Goal: Task Accomplishment & Management: Complete application form

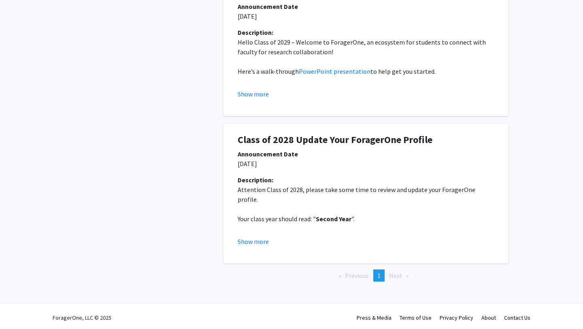
scroll to position [212, 0]
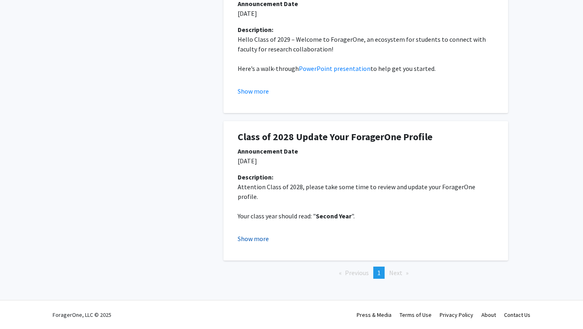
click at [241, 237] on button "Show more" at bounding box center [253, 238] width 31 height 10
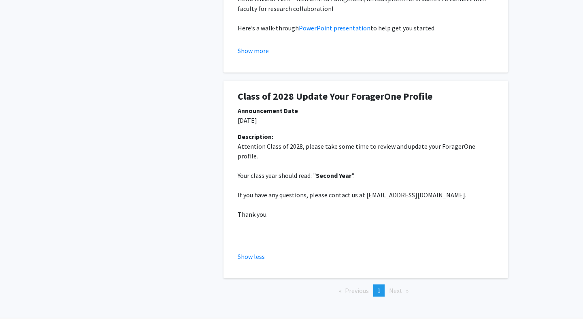
scroll to position [253, 0]
click at [264, 50] on button "Show more" at bounding box center [253, 50] width 31 height 10
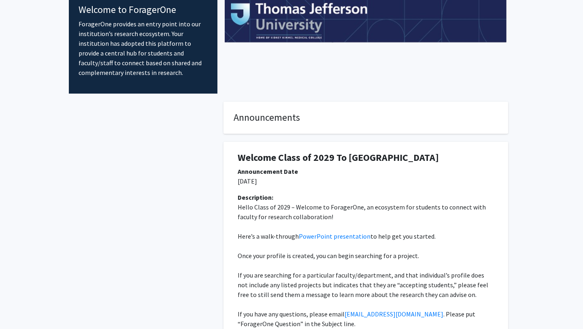
scroll to position [0, 0]
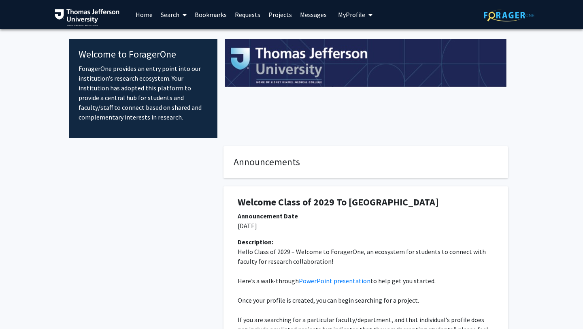
click at [368, 12] on icon "My profile dropdown to access profile and logout" at bounding box center [370, 15] width 4 height 6
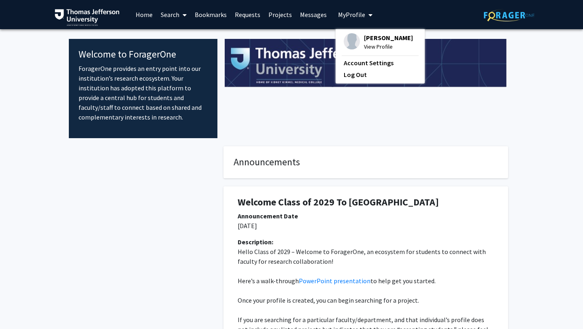
click at [374, 51] on span "View Profile" at bounding box center [388, 46] width 49 height 9
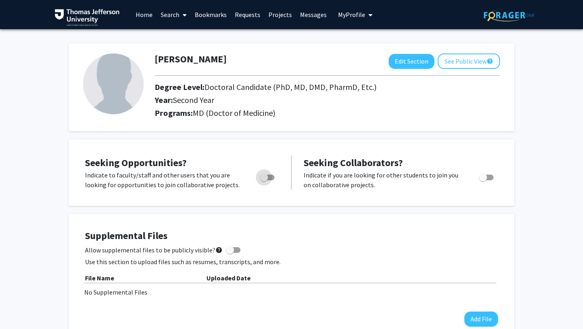
click at [271, 179] on span "Toggle" at bounding box center [267, 177] width 15 height 6
click at [264, 180] on input "Are you actively seeking opportunities?" at bounding box center [263, 180] width 0 height 0
checkbox input "true"
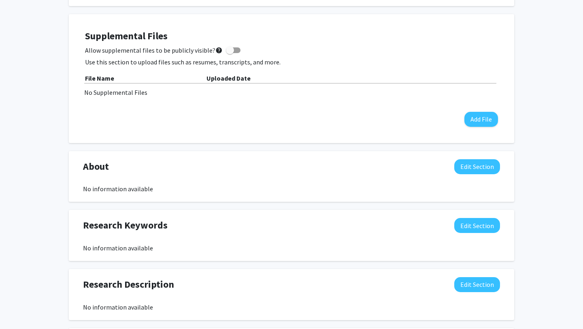
scroll to position [196, 0]
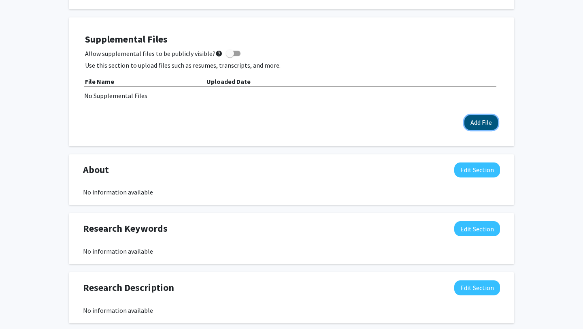
click at [470, 116] on button "Add File" at bounding box center [481, 122] width 34 height 15
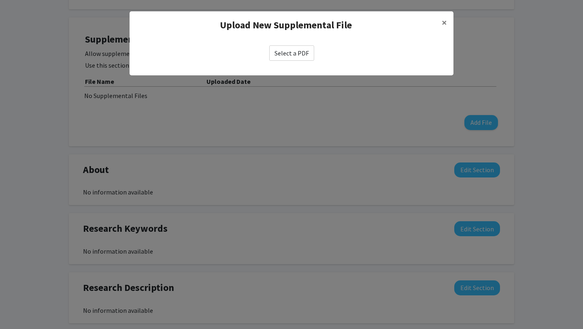
click at [303, 51] on label "Select a PDF" at bounding box center [291, 52] width 45 height 15
click at [0, 0] on input "Select a PDF" at bounding box center [0, 0] width 0 height 0
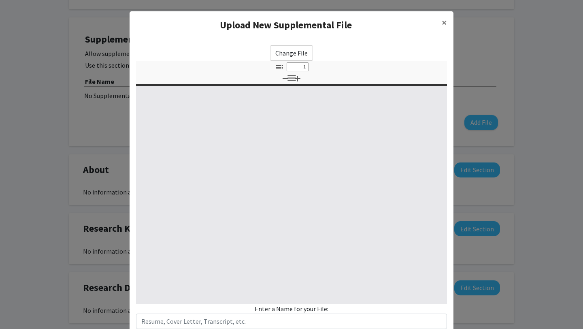
select select "custom"
type input "0"
select select "custom"
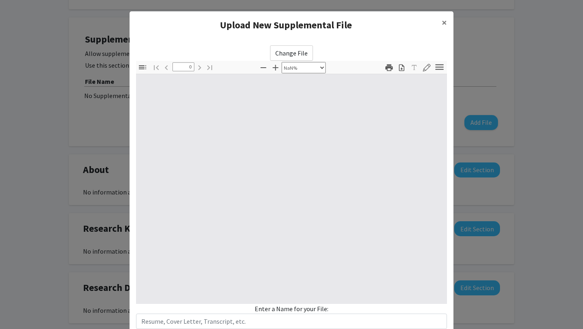
type input "1"
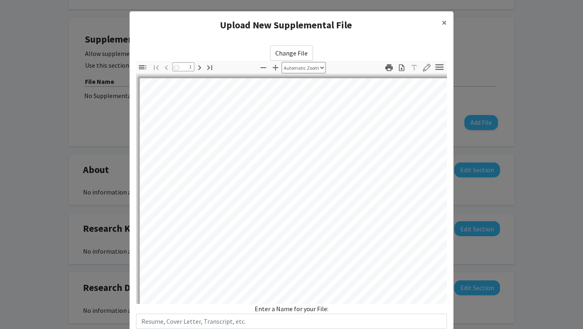
select select "auto"
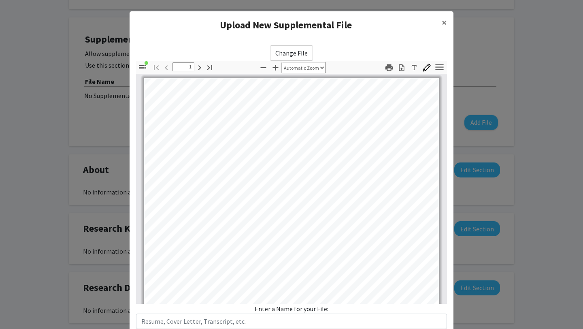
scroll to position [0, 0]
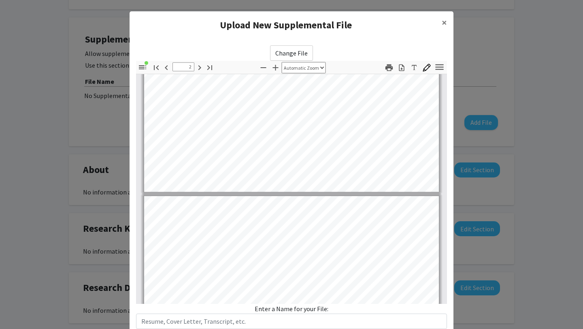
type input "3"
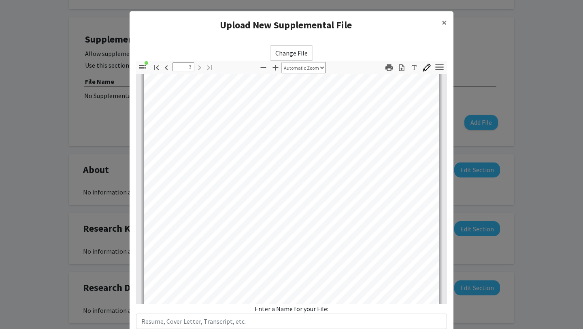
scroll to position [871, 0]
click at [445, 23] on span "×" at bounding box center [443, 22] width 5 height 13
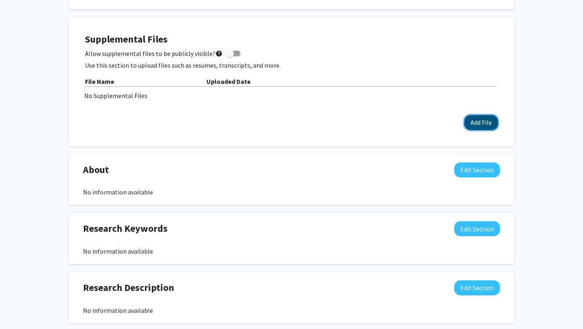
click at [472, 124] on button "Add File" at bounding box center [481, 122] width 34 height 15
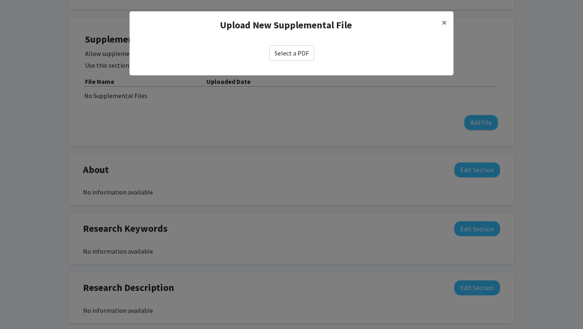
click at [287, 54] on label "Select a PDF" at bounding box center [291, 52] width 45 height 15
click at [0, 0] on input "Select a PDF" at bounding box center [0, 0] width 0 height 0
select select "custom"
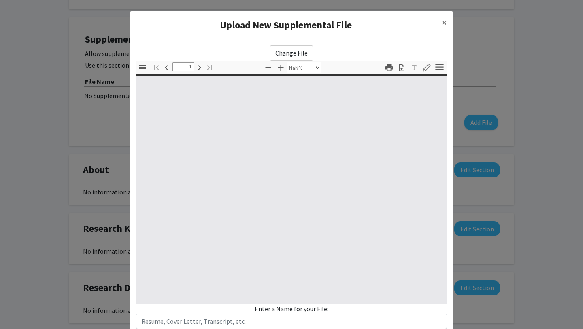
type input "0"
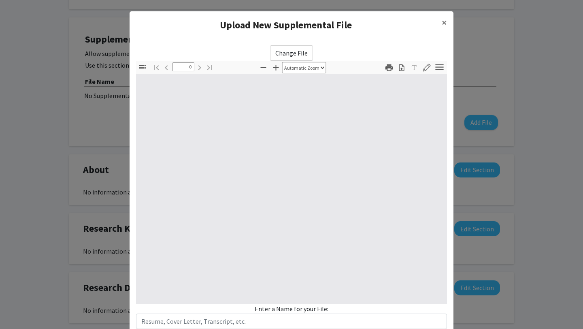
select select "custom"
type input "1"
select select "auto"
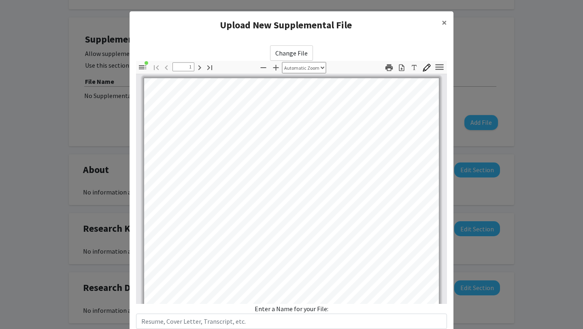
scroll to position [55, 0]
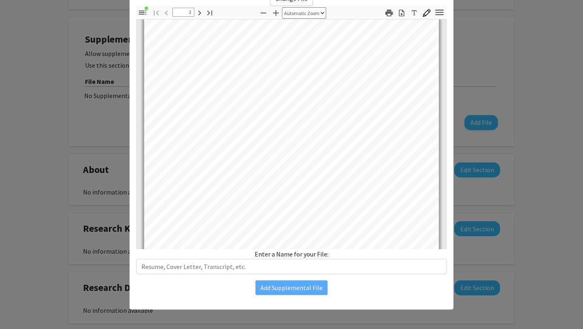
type input "3"
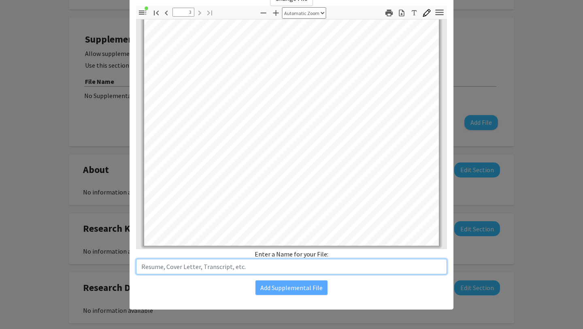
click at [328, 266] on input "text" at bounding box center [291, 266] width 311 height 15
type input "Resume"
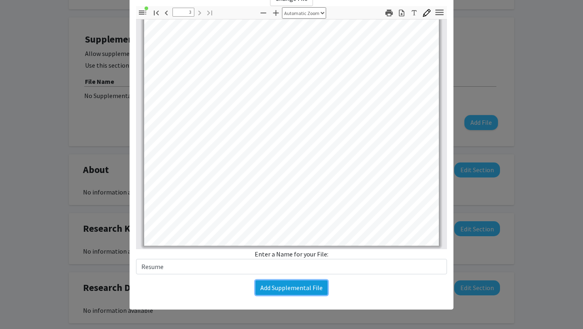
click at [301, 290] on button "Add Supplemental File" at bounding box center [291, 287] width 72 height 15
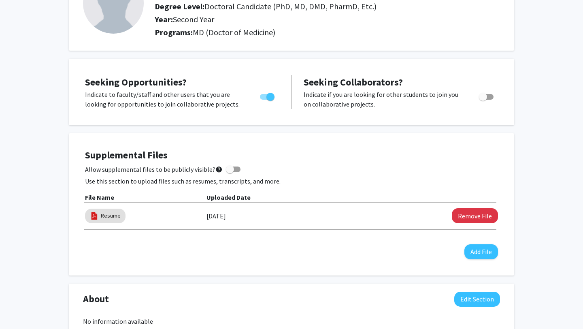
scroll to position [0, 0]
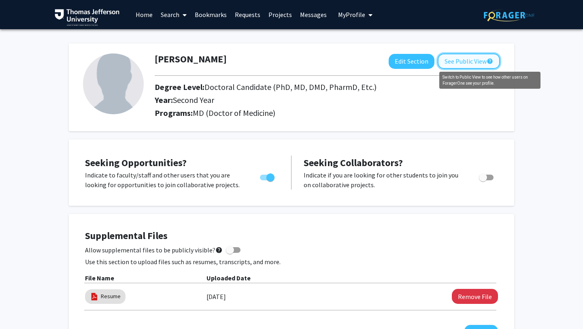
click at [491, 59] on mat-icon "help" at bounding box center [489, 61] width 6 height 10
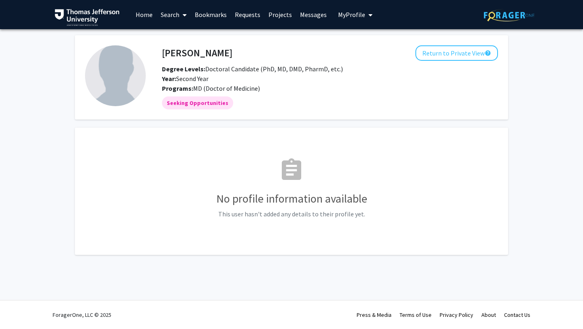
click at [113, 93] on img at bounding box center [115, 75] width 61 height 61
click at [477, 60] on button "Return to Private View help" at bounding box center [456, 52] width 83 height 15
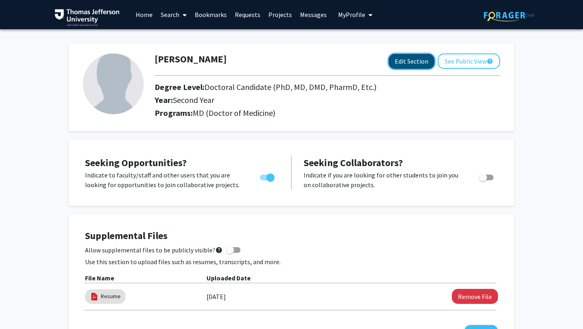
click at [420, 65] on button "Edit Section" at bounding box center [411, 61] width 46 height 15
select select "second_year"
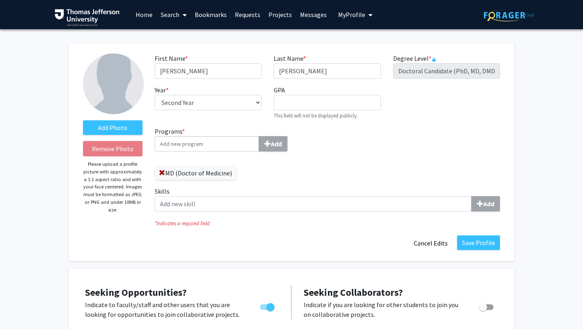
click at [116, 83] on img at bounding box center [113, 83] width 61 height 61
click at [120, 127] on label "Add Photo" at bounding box center [112, 127] width 59 height 15
click at [0, 0] on input "Add Photo" at bounding box center [0, 0] width 0 height 0
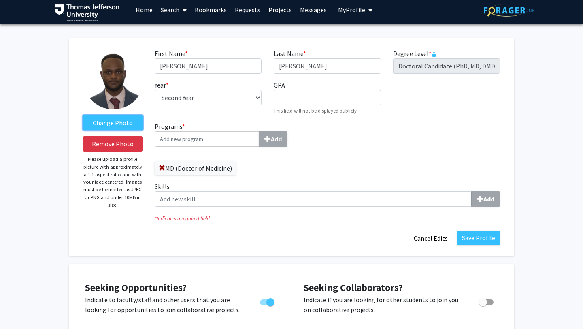
scroll to position [7, 0]
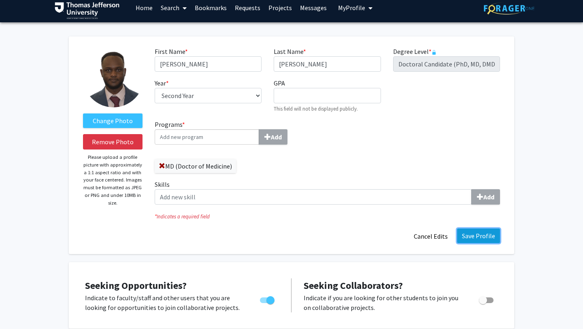
click at [478, 238] on button "Save Profile" at bounding box center [478, 235] width 43 height 15
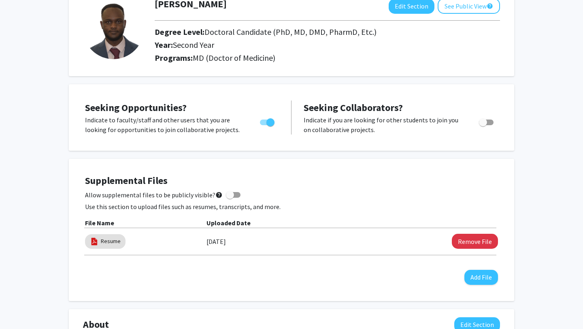
scroll to position [29, 0]
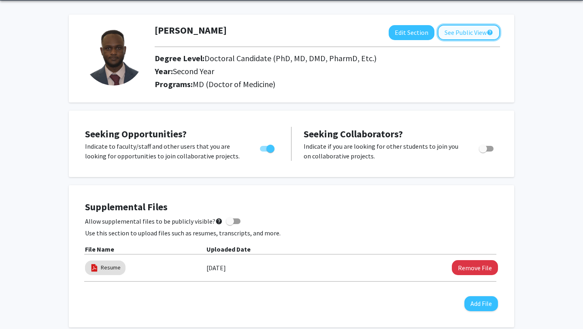
click at [463, 32] on button "See Public View help" at bounding box center [468, 32] width 62 height 15
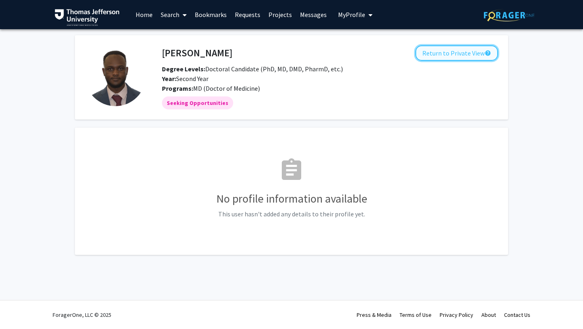
click at [458, 54] on button "Return to Private View help" at bounding box center [456, 52] width 83 height 15
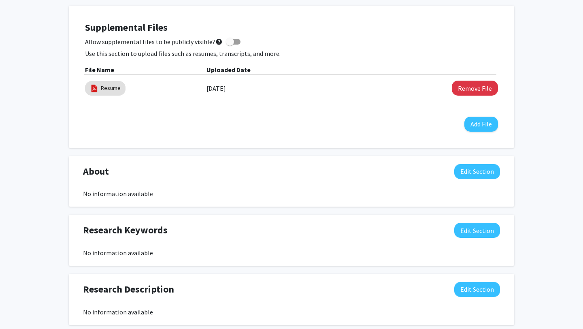
scroll to position [254, 0]
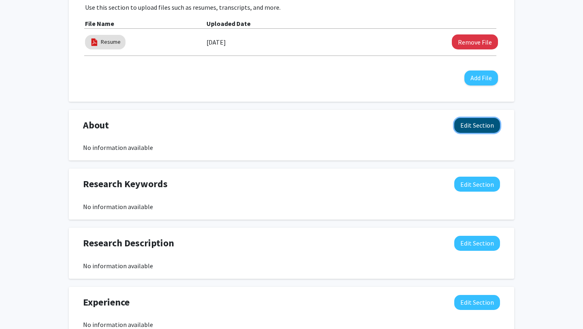
click at [480, 121] on button "Edit Section" at bounding box center [477, 125] width 46 height 15
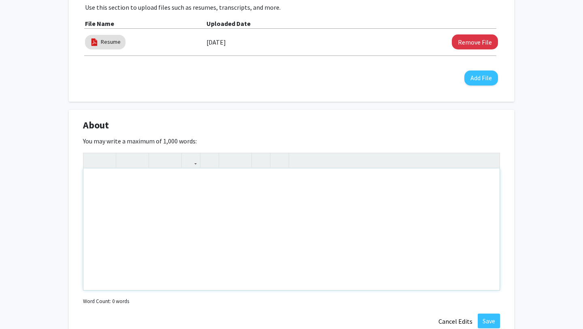
click at [422, 199] on div "Note to users with screen readers: Please deactivate our accessibility plugin f…" at bounding box center [291, 228] width 416 height 121
paste div "To enrich screen reader interactions, please activate Accessibility in Grammarl…"
type textarea "<p>I am a second-year medical student at [PERSON_NAME][GEOGRAPHIC_DATA] with st…"
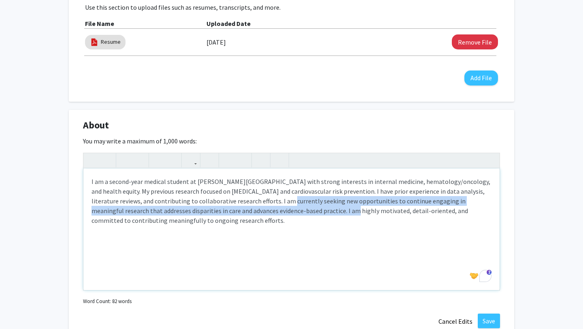
drag, startPoint x: 286, startPoint y: 211, endPoint x: 250, endPoint y: 196, distance: 38.8
click at [250, 196] on p "I am a second-year medical student at [PERSON_NAME][GEOGRAPHIC_DATA] with stron…" at bounding box center [291, 200] width 400 height 49
copy p "I am currently seeking new opportunities to continue engaging in meaningful res…"
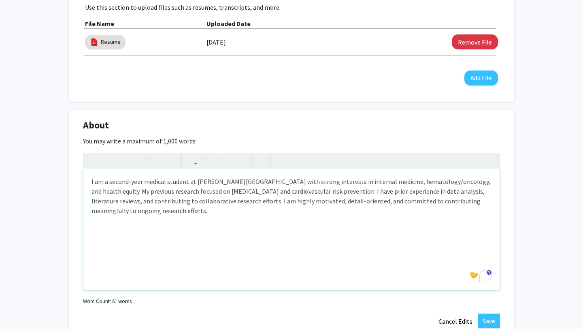
type textarea "<p>I am a second-year medical student at [PERSON_NAME][GEOGRAPHIC_DATA] with st…"
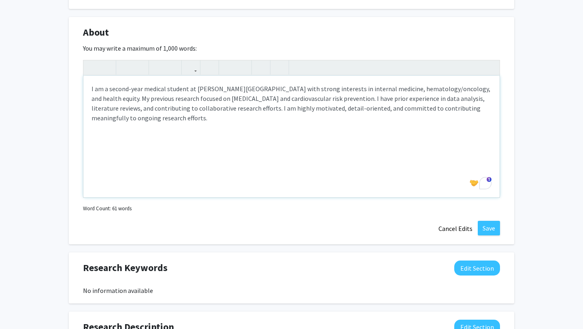
scroll to position [355, 0]
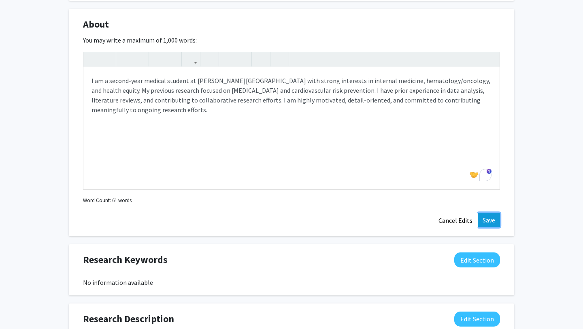
click at [487, 220] on button "Save" at bounding box center [488, 219] width 22 height 15
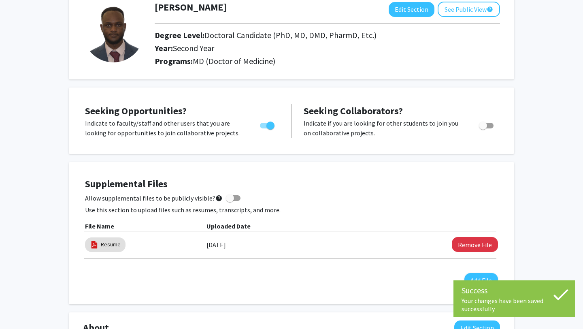
scroll to position [0, 0]
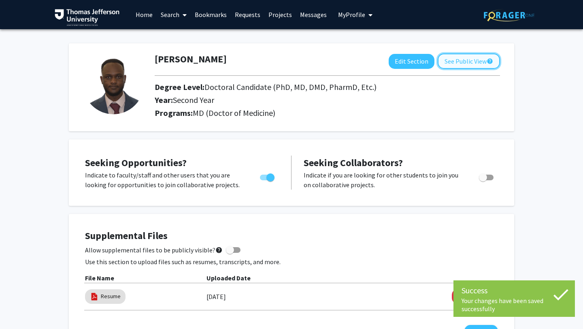
click at [485, 59] on button "See Public View help" at bounding box center [468, 60] width 62 height 15
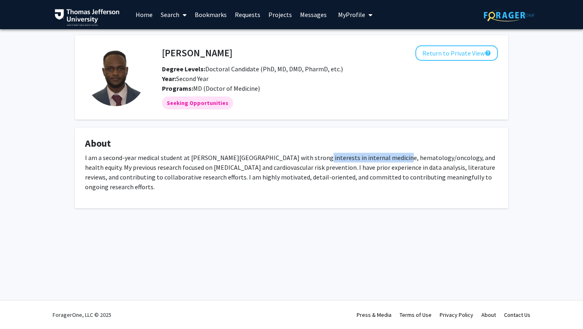
drag, startPoint x: 305, startPoint y: 157, endPoint x: 384, endPoint y: 161, distance: 79.0
click at [384, 161] on p "I am a second-year medical student at [PERSON_NAME][GEOGRAPHIC_DATA] with stron…" at bounding box center [291, 172] width 413 height 39
drag, startPoint x: 388, startPoint y: 159, endPoint x: 444, endPoint y: 159, distance: 55.8
click at [444, 159] on p "I am a second-year medical student at [PERSON_NAME][GEOGRAPHIC_DATA] with stron…" at bounding box center [291, 172] width 413 height 39
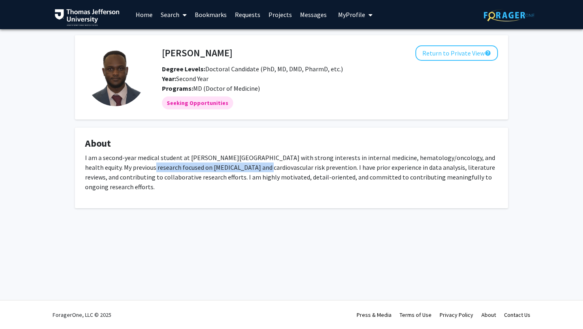
drag, startPoint x: 139, startPoint y: 165, endPoint x: 251, endPoint y: 167, distance: 112.5
click at [252, 167] on p "I am a second-year medical student at [PERSON_NAME][GEOGRAPHIC_DATA] with stron…" at bounding box center [291, 172] width 413 height 39
click at [445, 52] on button "Return to Private View help" at bounding box center [456, 52] width 83 height 15
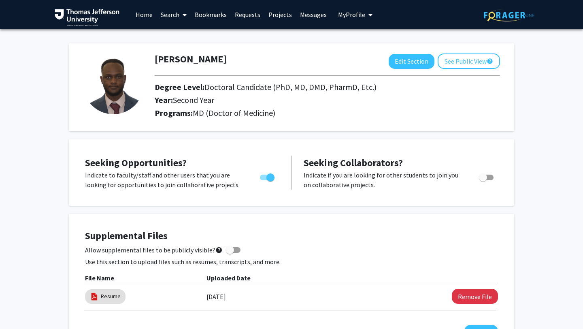
click at [184, 16] on icon at bounding box center [184, 15] width 4 height 6
click at [183, 38] on span "Faculty/Staff" at bounding box center [186, 37] width 59 height 16
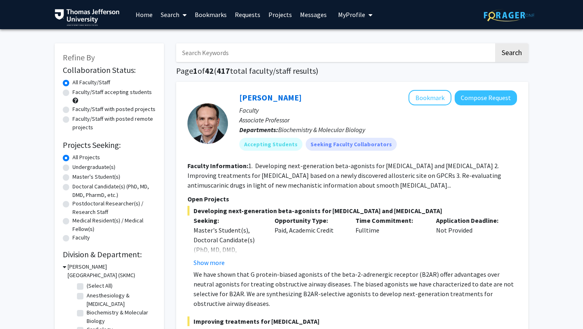
click at [72, 93] on label "Faculty/Staff accepting students" at bounding box center [111, 92] width 79 height 8
click at [72, 93] on input "Faculty/Staff accepting students" at bounding box center [74, 90] width 5 height 5
radio input "true"
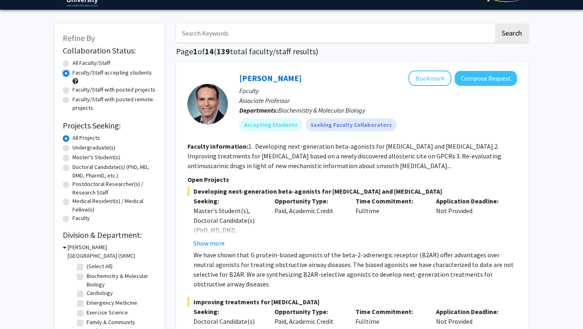
scroll to position [20, 0]
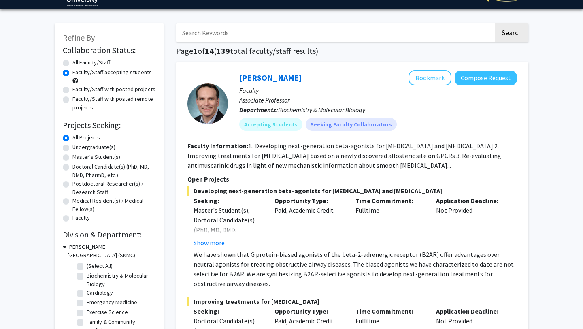
click at [72, 165] on label "Doctoral Candidate(s) (PhD, MD, DMD, PharmD, etc.)" at bounding box center [113, 170] width 83 height 17
click at [72, 165] on input "Doctoral Candidate(s) (PhD, MD, DMD, PharmD, etc.)" at bounding box center [74, 164] width 5 height 5
radio input "true"
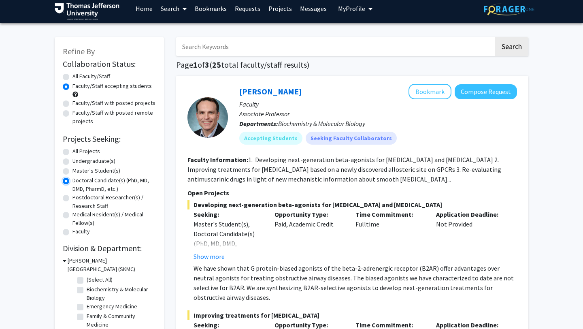
scroll to position [7, 0]
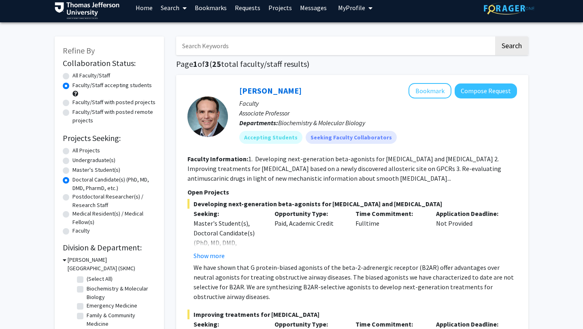
click at [72, 151] on label "All Projects" at bounding box center [86, 150] width 28 height 8
click at [72, 151] on input "All Projects" at bounding box center [74, 148] width 5 height 5
radio input "true"
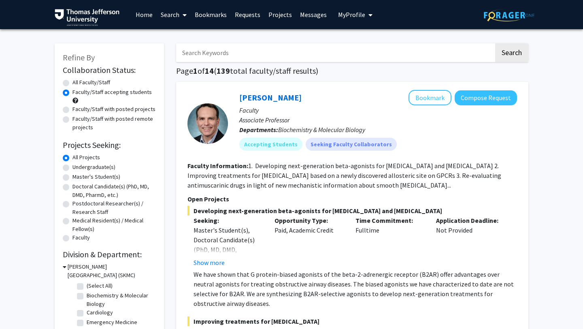
click at [72, 187] on label "Doctoral Candidate(s) (PhD, MD, DMD, PharmD, etc.)" at bounding box center [113, 190] width 83 height 17
click at [72, 187] on input "Doctoral Candidate(s) (PhD, MD, DMD, PharmD, etc.)" at bounding box center [74, 184] width 5 height 5
radio input "true"
click at [72, 109] on label "Faculty/Staff with posted projects" at bounding box center [113, 109] width 83 height 8
click at [72, 109] on input "Faculty/Staff with posted projects" at bounding box center [74, 107] width 5 height 5
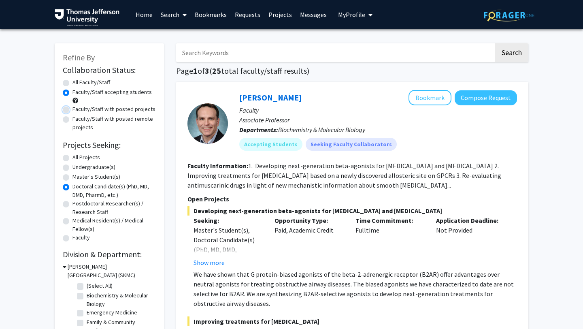
radio input "true"
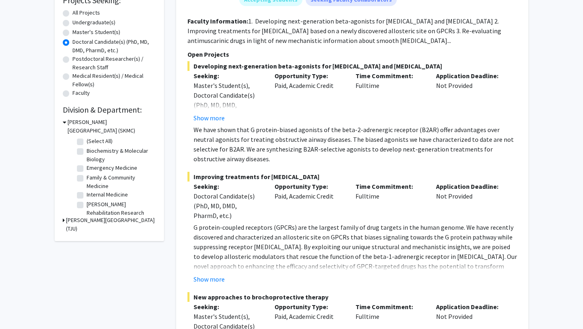
scroll to position [147, 0]
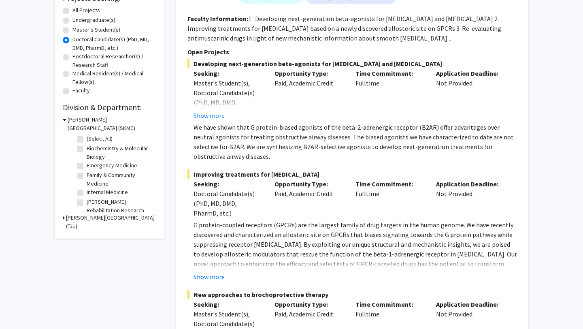
click at [87, 193] on label "Internal Medicine" at bounding box center [107, 192] width 41 height 8
click at [87, 193] on input "Internal Medicine" at bounding box center [89, 190] width 5 height 5
checkbox input "true"
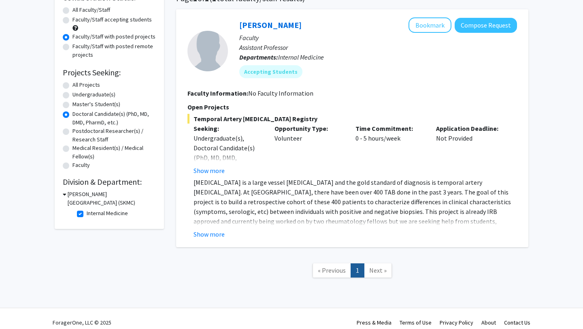
scroll to position [80, 0]
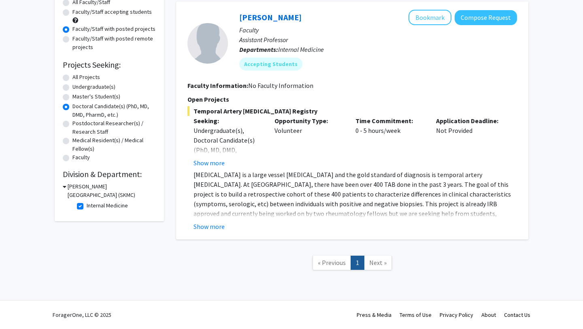
click at [65, 186] on icon at bounding box center [65, 186] width 4 height 8
click at [65, 186] on div "[PERSON_NAME][GEOGRAPHIC_DATA] (SKMC)" at bounding box center [109, 190] width 93 height 17
click at [63, 186] on icon at bounding box center [64, 186] width 2 height 8
click at [200, 224] on button "Show more" at bounding box center [208, 226] width 31 height 10
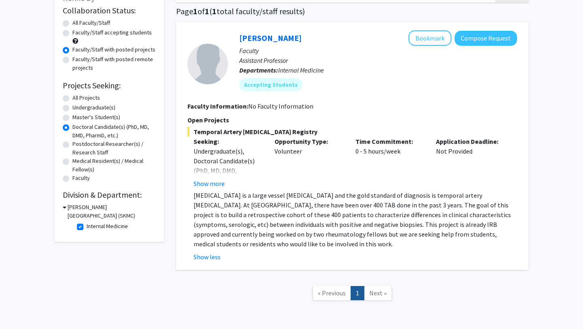
scroll to position [59, 0]
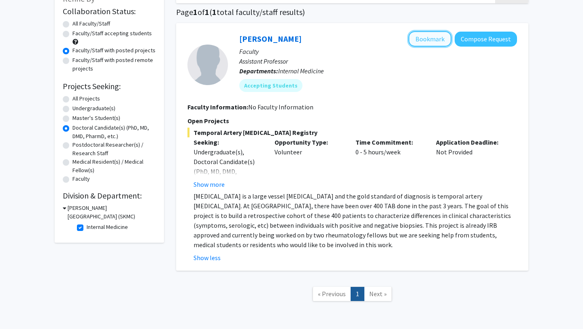
click at [433, 38] on button "Bookmark" at bounding box center [429, 38] width 43 height 15
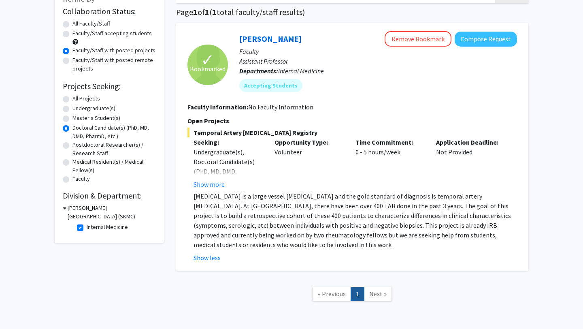
click at [72, 34] on label "Faculty/Staff accepting students" at bounding box center [111, 33] width 79 height 8
click at [72, 34] on input "Faculty/Staff accepting students" at bounding box center [74, 31] width 5 height 5
radio input "true"
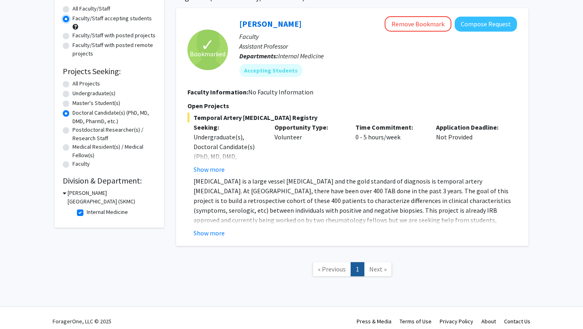
scroll to position [78, 0]
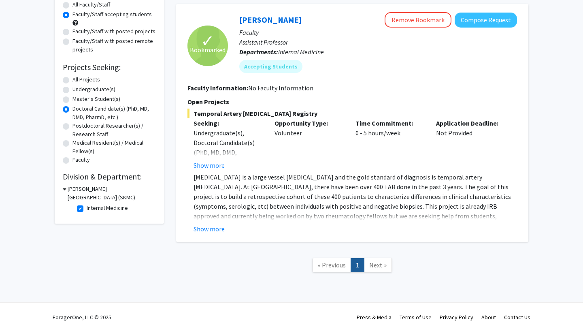
click at [87, 208] on label "Internal Medicine" at bounding box center [107, 208] width 41 height 8
click at [87, 208] on input "Internal Medicine" at bounding box center [89, 206] width 5 height 5
checkbox input "false"
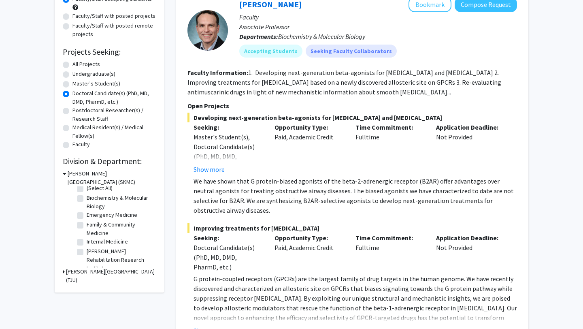
scroll to position [3, 0]
click at [87, 198] on label "Biochemistry & Molecular Biology" at bounding box center [120, 203] width 67 height 17
click at [87, 198] on input "Biochemistry & Molecular Biology" at bounding box center [89, 197] width 5 height 5
checkbox input "true"
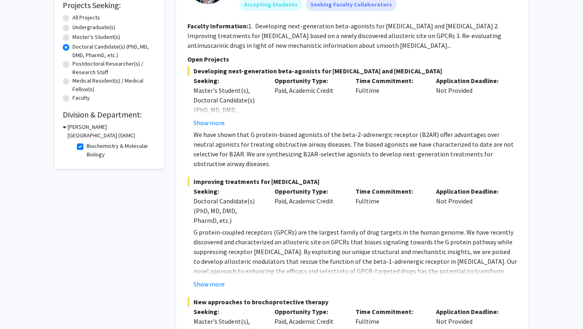
scroll to position [136, 0]
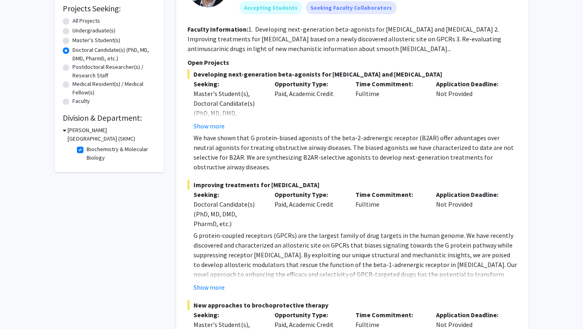
click at [87, 149] on label "Biochemistry & Molecular Biology" at bounding box center [120, 153] width 67 height 17
click at [87, 149] on input "Biochemistry & Molecular Biology" at bounding box center [89, 147] width 5 height 5
checkbox input "false"
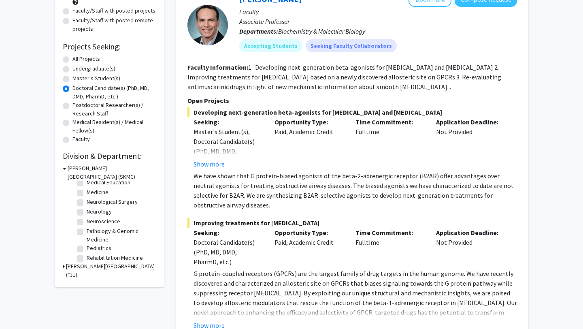
scroll to position [97, 0]
click at [63, 266] on icon at bounding box center [64, 266] width 2 height 8
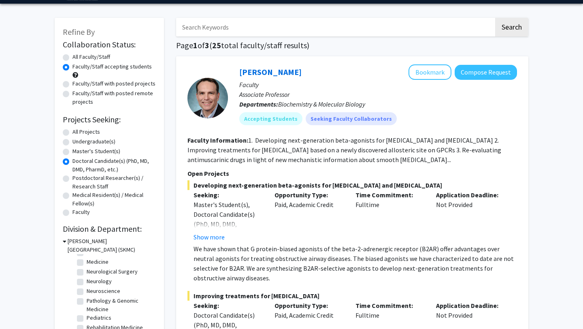
scroll to position [0, 0]
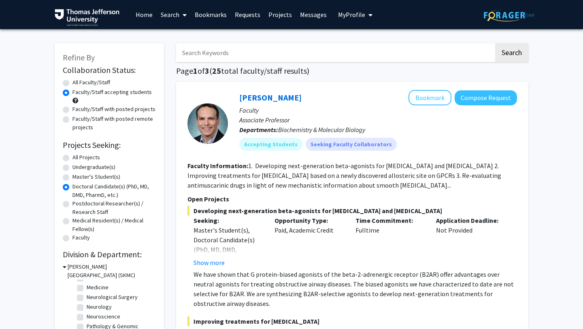
click at [280, 57] on input "Search Keywords" at bounding box center [335, 52] width 318 height 19
type input "oncology"
click at [495, 43] on button "Search" at bounding box center [511, 52] width 33 height 19
radio input "true"
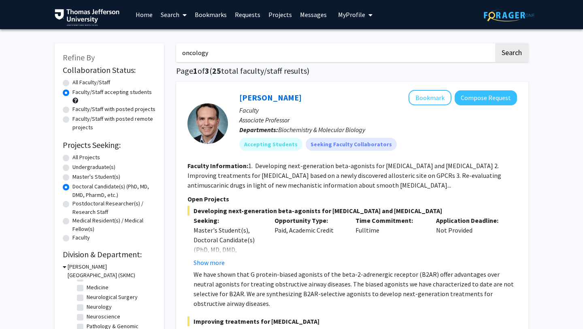
radio input "true"
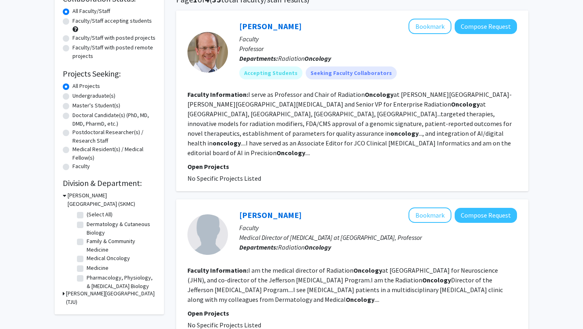
scroll to position [49, 0]
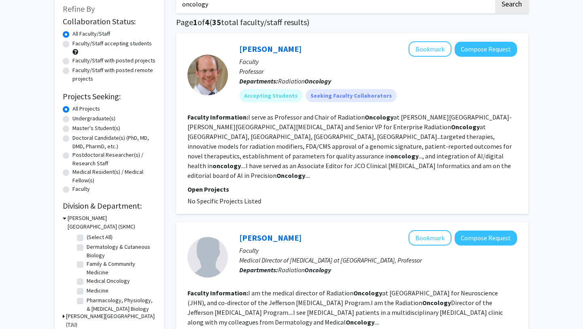
click at [453, 121] on fg-read-more "I serve as Professor and Chair of [MEDICAL_DATA] at [PERSON_NAME][GEOGRAPHIC_DA…" at bounding box center [349, 146] width 324 height 66
click at [447, 125] on fg-read-more "I serve as Professor and Chair of [MEDICAL_DATA] at [PERSON_NAME][GEOGRAPHIC_DA…" at bounding box center [349, 146] width 324 height 66
click at [408, 149] on fg-read-more "I serve as Professor and Chair of [MEDICAL_DATA] at [PERSON_NAME][GEOGRAPHIC_DA…" at bounding box center [349, 146] width 324 height 66
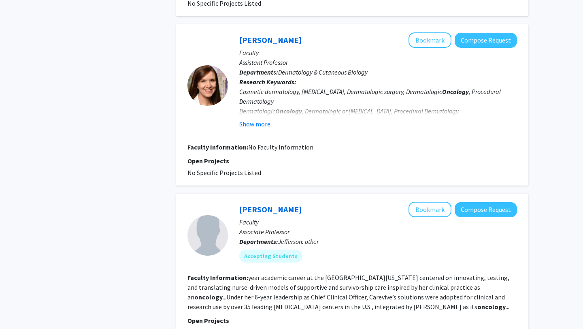
scroll to position [1396, 0]
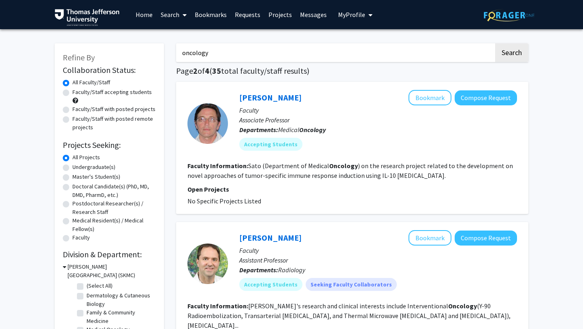
drag, startPoint x: 275, startPoint y: 56, endPoint x: 166, endPoint y: 60, distance: 108.9
type input "o"
type input "hematology"
click at [495, 43] on button "Search" at bounding box center [511, 52] width 33 height 19
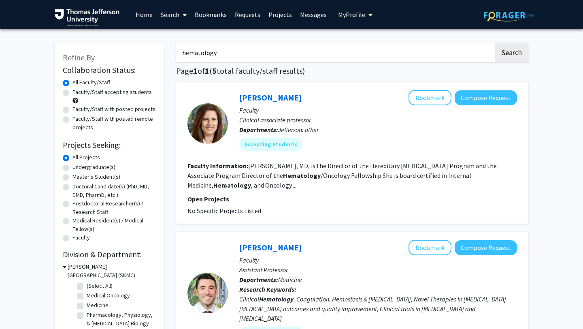
click at [72, 110] on label "Faculty/Staff with posted projects" at bounding box center [113, 109] width 83 height 8
click at [72, 110] on input "Faculty/Staff with posted projects" at bounding box center [74, 107] width 5 height 5
radio input "true"
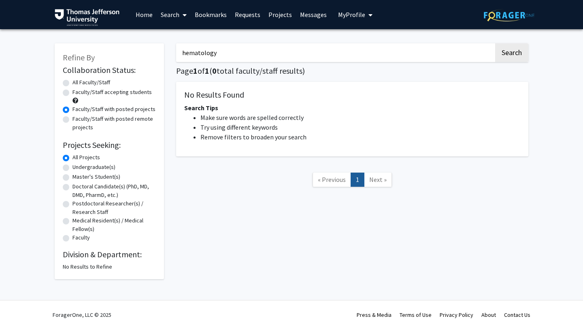
drag, startPoint x: 223, startPoint y: 51, endPoint x: 179, endPoint y: 53, distance: 44.1
click at [179, 53] on input "hematology" at bounding box center [335, 52] width 318 height 19
type input "hematology"
click at [495, 43] on button "Search" at bounding box center [511, 52] width 33 height 19
radio input "true"
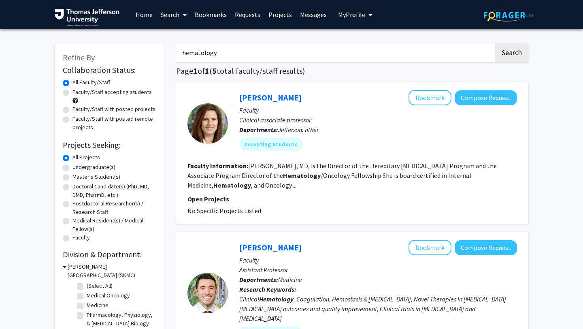
click at [72, 109] on label "Faculty/Staff with posted projects" at bounding box center [113, 109] width 83 height 8
click at [72, 109] on input "Faculty/Staff with posted projects" at bounding box center [74, 107] width 5 height 5
radio input "true"
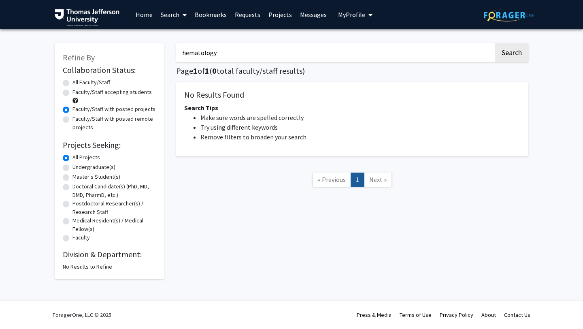
drag, startPoint x: 220, startPoint y: 53, endPoint x: 182, endPoint y: 53, distance: 37.2
click at [182, 53] on input "hematology" at bounding box center [335, 52] width 318 height 19
type input "oncology"
click at [495, 43] on button "Search" at bounding box center [511, 52] width 33 height 19
radio input "true"
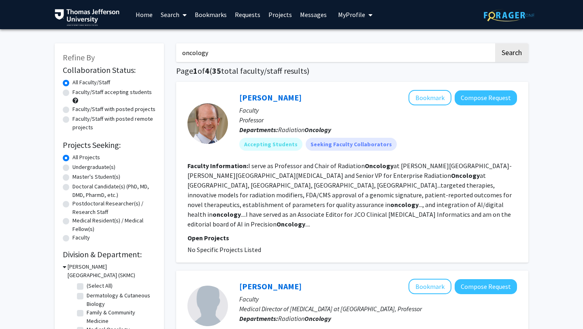
click at [72, 108] on label "Faculty/Staff with posted projects" at bounding box center [113, 109] width 83 height 8
click at [72, 108] on input "Faculty/Staff with posted projects" at bounding box center [74, 107] width 5 height 5
radio input "true"
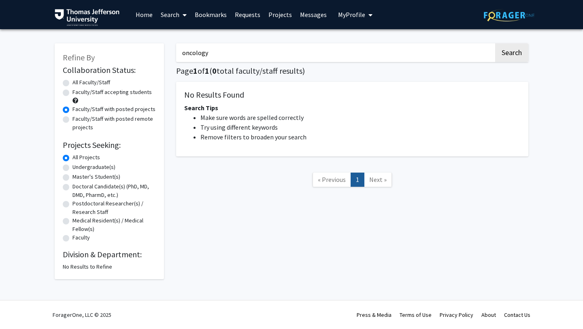
click at [72, 93] on label "Faculty/Staff accepting students" at bounding box center [111, 92] width 79 height 8
click at [72, 93] on input "Faculty/Staff accepting students" at bounding box center [74, 90] width 5 height 5
radio input "true"
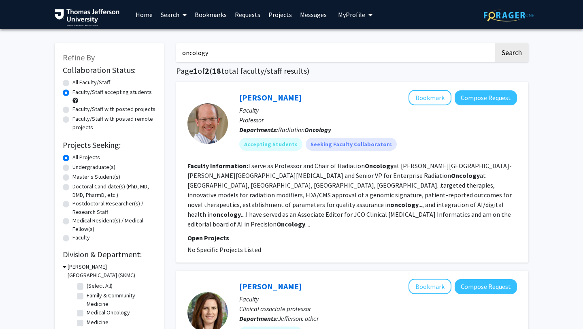
drag, startPoint x: 210, startPoint y: 53, endPoint x: 181, endPoint y: 53, distance: 28.7
click at [181, 53] on input "oncology" at bounding box center [335, 52] width 318 height 19
type input "hematology"
click at [495, 43] on button "Search" at bounding box center [511, 52] width 33 height 19
radio input "true"
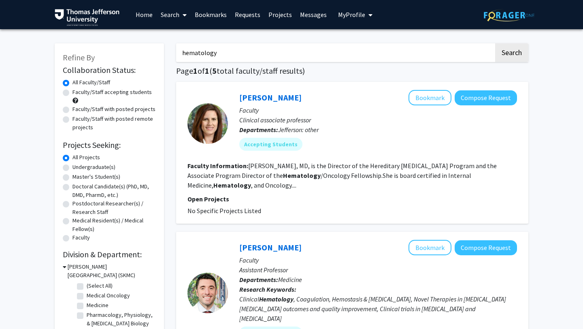
click at [72, 93] on label "Faculty/Staff accepting students" at bounding box center [111, 92] width 79 height 8
click at [72, 93] on input "Faculty/Staff accepting students" at bounding box center [74, 90] width 5 height 5
radio input "true"
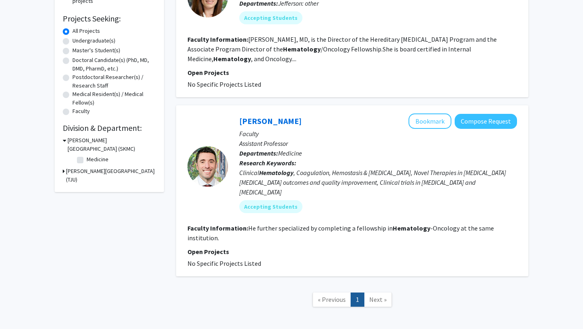
scroll to position [153, 0]
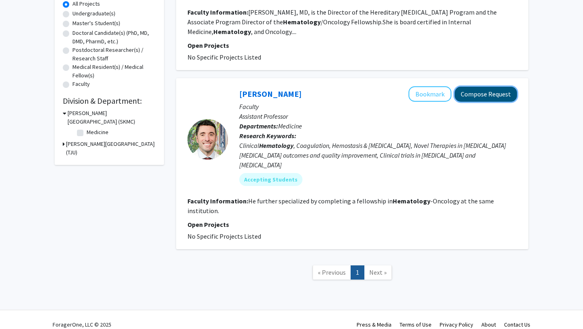
click at [461, 89] on button "Compose Request" at bounding box center [485, 94] width 62 height 15
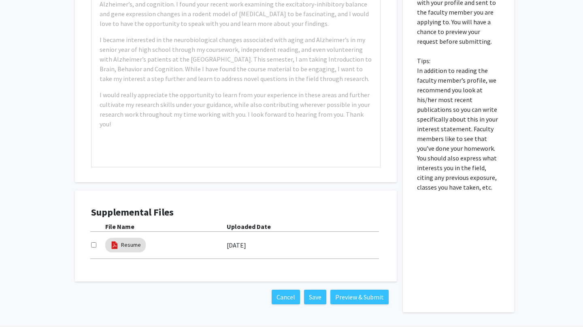
scroll to position [265, 0]
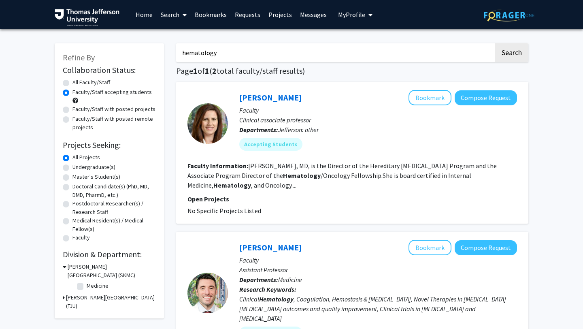
click at [217, 19] on link "Bookmarks" at bounding box center [211, 14] width 40 height 28
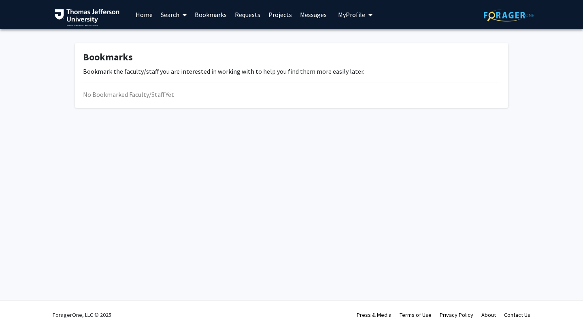
click at [217, 19] on link "Bookmarks" at bounding box center [211, 14] width 40 height 28
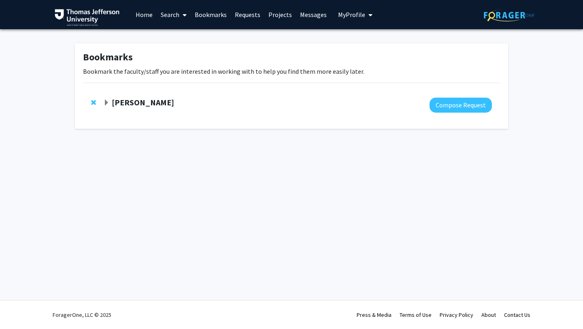
click at [218, 17] on link "Bookmarks" at bounding box center [211, 14] width 40 height 28
click at [105, 102] on span "Expand Tim Wilson Bookmark" at bounding box center [106, 103] width 6 height 6
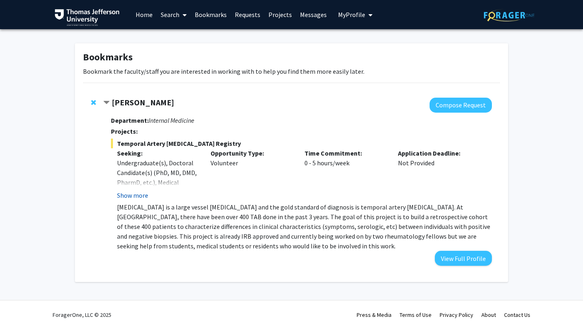
click at [120, 192] on button "Show more" at bounding box center [132, 195] width 31 height 10
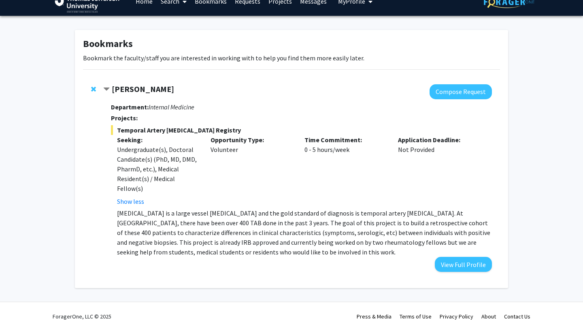
scroll to position [15, 0]
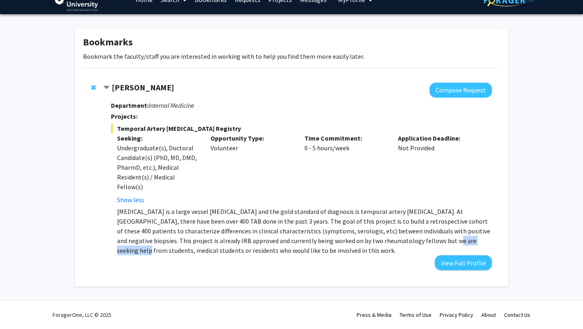
drag, startPoint x: 410, startPoint y: 242, endPoint x: 360, endPoint y: 238, distance: 50.7
click at [360, 238] on p "[MEDICAL_DATA] is a large vessel [MEDICAL_DATA] and the gold standard of diagno…" at bounding box center [304, 230] width 375 height 49
drag, startPoint x: 414, startPoint y: 242, endPoint x: 451, endPoint y: 240, distance: 36.9
click at [451, 240] on p "[MEDICAL_DATA] is a large vessel [MEDICAL_DATA] and the gold standard of diagno…" at bounding box center [304, 230] width 375 height 49
click at [464, 261] on button "View Full Profile" at bounding box center [463, 262] width 57 height 15
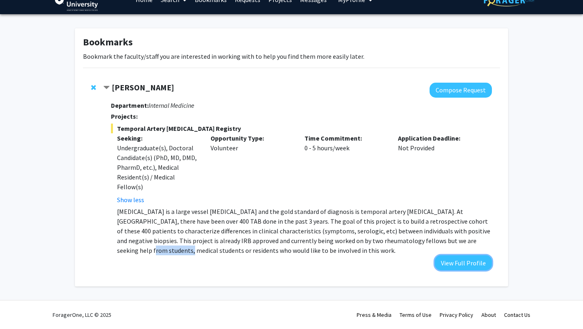
scroll to position [0, 0]
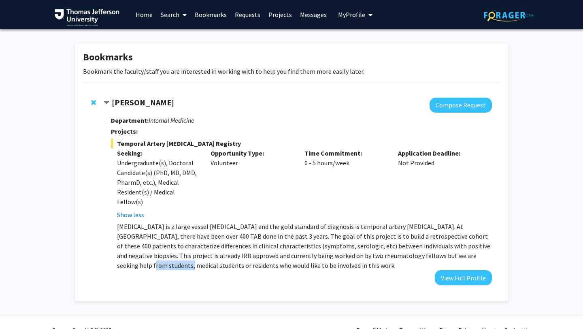
click at [142, 13] on link "Home" at bounding box center [143, 14] width 25 height 28
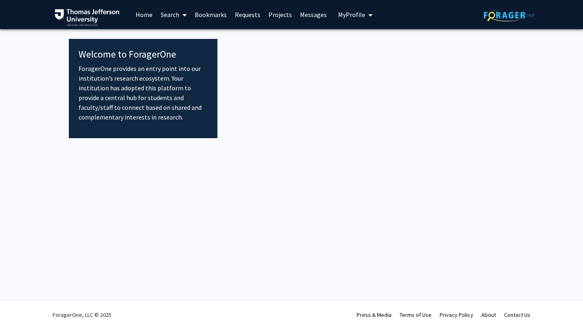
click at [169, 13] on link "Search" at bounding box center [174, 14] width 34 height 28
click at [184, 40] on span "Faculty/Staff" at bounding box center [186, 37] width 59 height 16
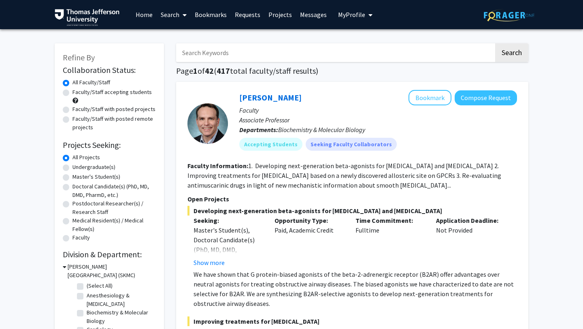
click at [67, 105] on div "Faculty/Staff with posted projects" at bounding box center [109, 110] width 93 height 10
click at [72, 111] on label "Faculty/Staff with posted projects" at bounding box center [113, 109] width 83 height 8
click at [72, 110] on input "Faculty/Staff with posted projects" at bounding box center [74, 107] width 5 height 5
radio input "true"
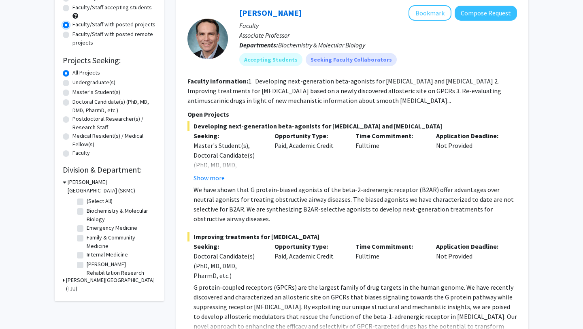
scroll to position [112, 0]
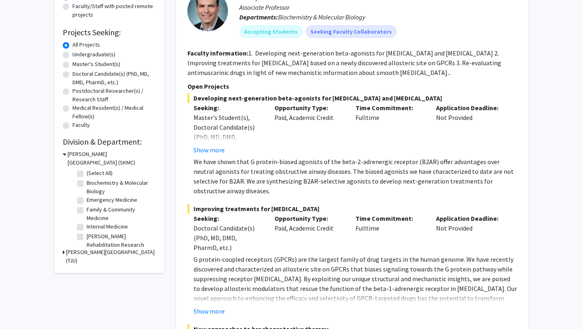
click at [87, 226] on label "Internal Medicine" at bounding box center [107, 226] width 41 height 8
click at [87, 226] on input "Internal Medicine" at bounding box center [89, 224] width 5 height 5
checkbox input "true"
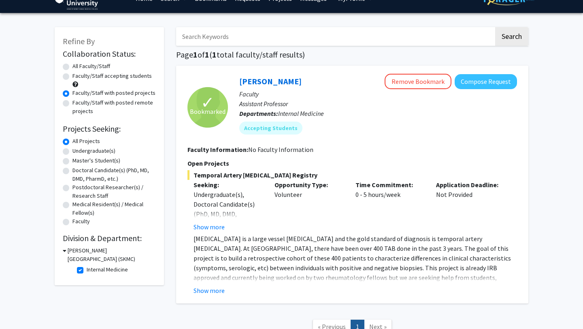
scroll to position [22, 0]
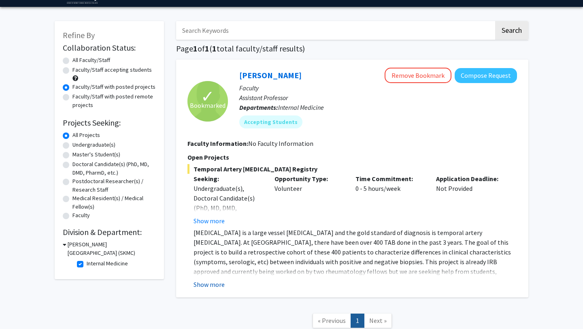
click at [218, 285] on button "Show more" at bounding box center [208, 284] width 31 height 10
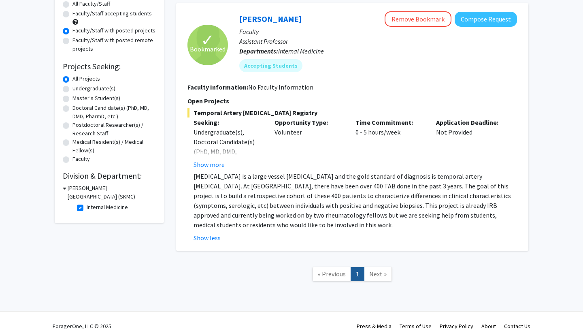
scroll to position [86, 0]
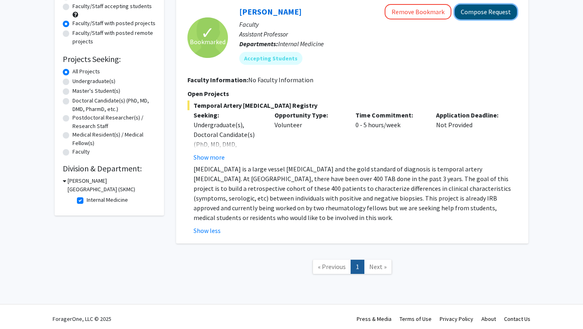
click at [484, 12] on button "Compose Request" at bounding box center [485, 11] width 62 height 15
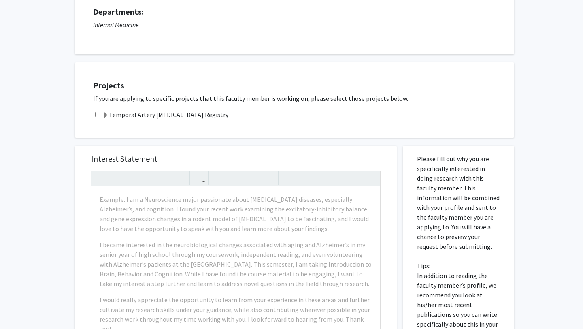
scroll to position [0, 0]
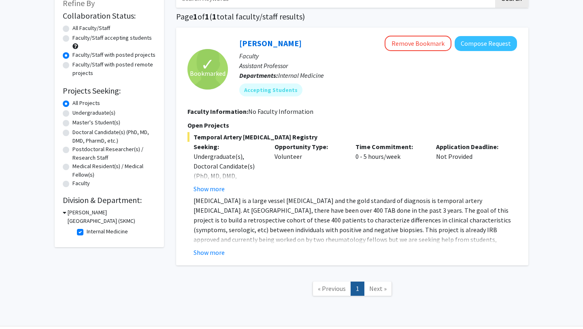
scroll to position [57, 0]
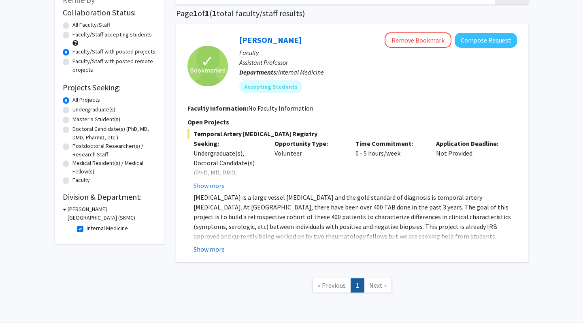
click at [216, 248] on button "Show more" at bounding box center [208, 249] width 31 height 10
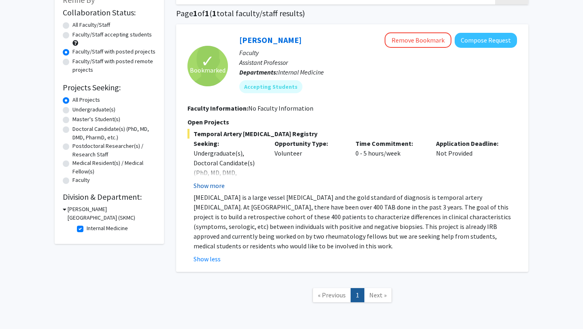
click at [217, 184] on button "Show more" at bounding box center [208, 185] width 31 height 10
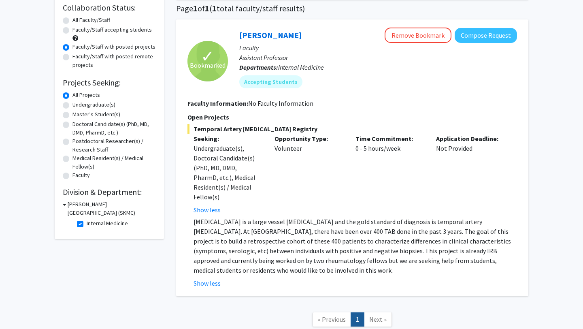
scroll to position [63, 0]
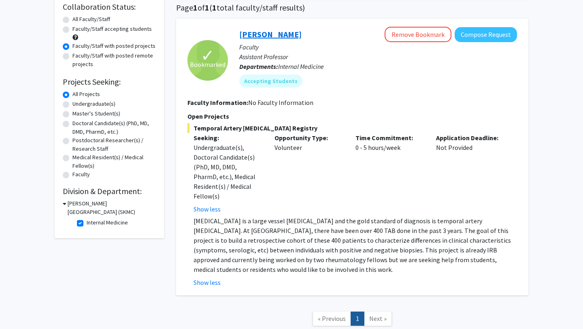
click at [259, 35] on link "[PERSON_NAME]" at bounding box center [270, 34] width 62 height 10
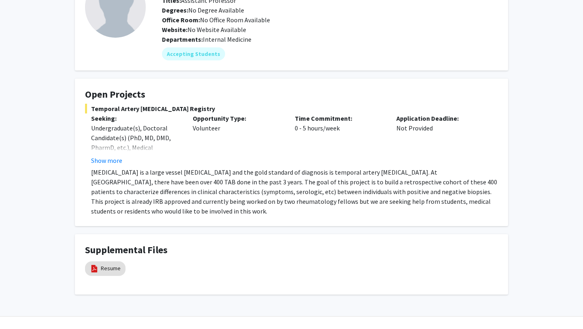
scroll to position [84, 0]
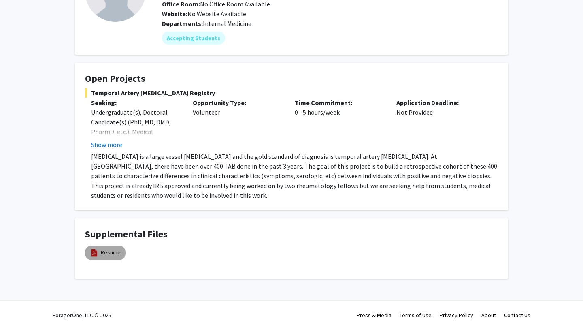
click at [100, 255] on mat-chip "Resume" at bounding box center [105, 252] width 40 height 15
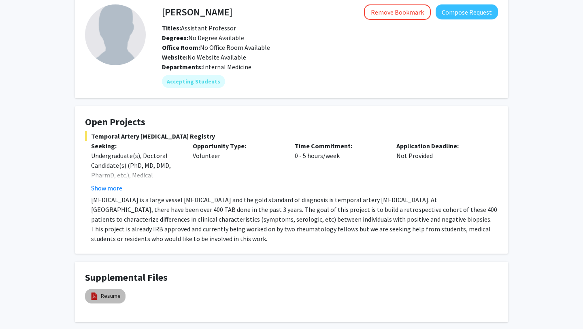
scroll to position [42, 0]
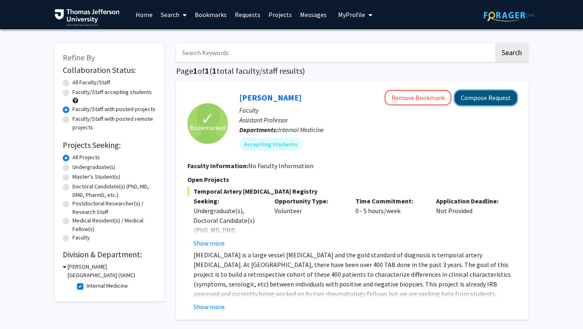
click at [501, 100] on button "Compose Request" at bounding box center [485, 97] width 62 height 15
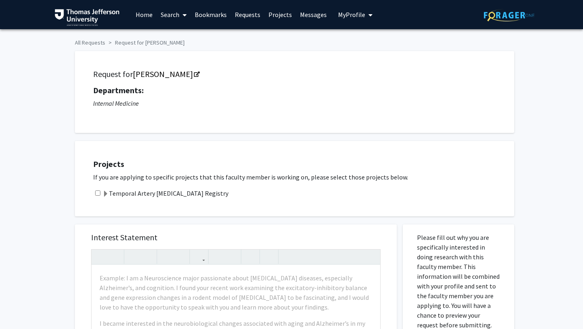
click at [98, 191] on input "checkbox" at bounding box center [97, 192] width 5 height 5
checkbox input "true"
click at [104, 192] on span at bounding box center [105, 194] width 6 height 6
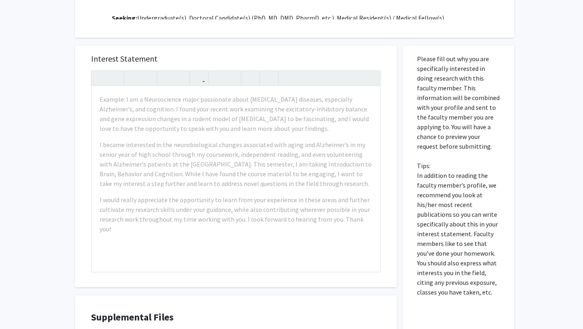
scroll to position [262, 0]
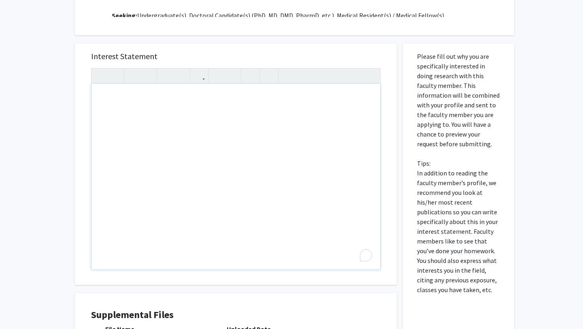
click at [121, 91] on div "To enrich screen reader interactions, please activate Accessibility in Grammarl…" at bounding box center [235, 176] width 288 height 185
paste div "To enrich screen reader interactions, please activate Accessibility in Grammarl…"
type textarea "<p>I am a second-year medical student at Sidney Kimmel Medical College with a s…"
click at [63, 153] on div "All Requests Request for Tim Wilson Request for Tim Wilson Departments: Interna…" at bounding box center [291, 99] width 583 height 665
click at [106, 112] on div "To enrich screen reader interactions, please activate Accessibility in Grammarl…" at bounding box center [235, 176] width 288 height 185
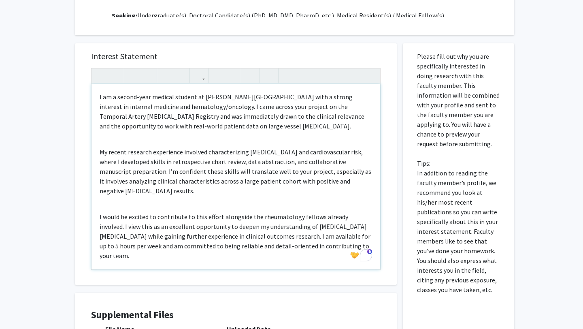
click at [114, 136] on div "I am a second-year medical student at Sidney Kimmel Medical College with a stro…" at bounding box center [235, 176] width 288 height 185
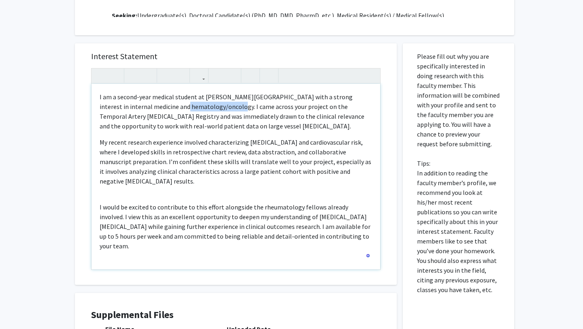
drag, startPoint x: 218, startPoint y: 107, endPoint x: 161, endPoint y: 107, distance: 57.0
click at [161, 107] on p "I am a second-year medical student at Sidney Kimmel Medical College with a stro…" at bounding box center [236, 111] width 272 height 39
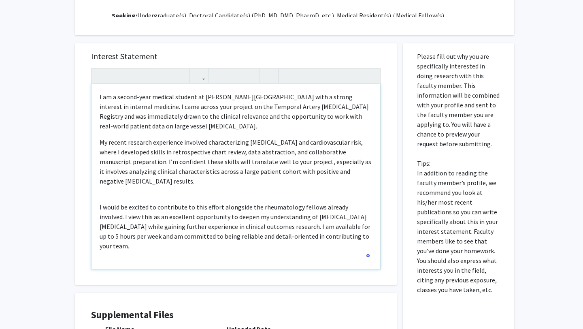
click at [132, 161] on p "My recent research experience involved characterizing cognitive impairment and …" at bounding box center [236, 161] width 272 height 49
drag, startPoint x: 132, startPoint y: 161, endPoint x: 302, endPoint y: 150, distance: 170.3
click at [302, 150] on p "My recent research experience involved characterizing cognitive impairment and …" at bounding box center [236, 161] width 272 height 49
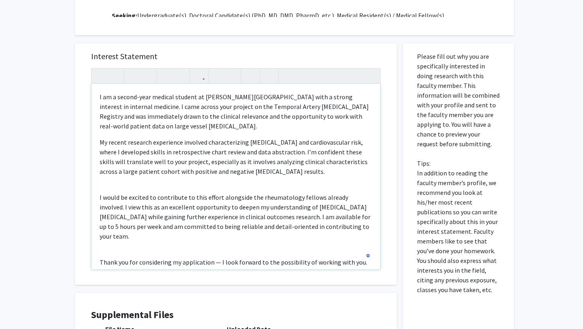
click at [121, 187] on div "I am a second-year medical student at Sidney Kimmel Medical College with a stro…" at bounding box center [235, 176] width 288 height 185
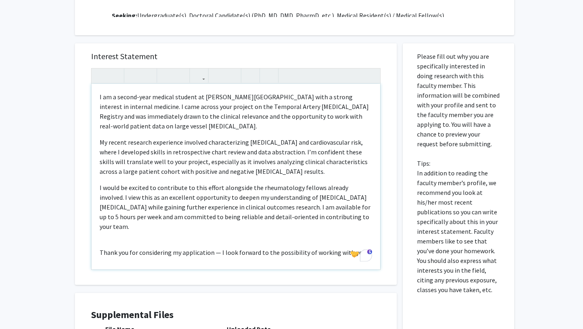
scroll to position [11, 0]
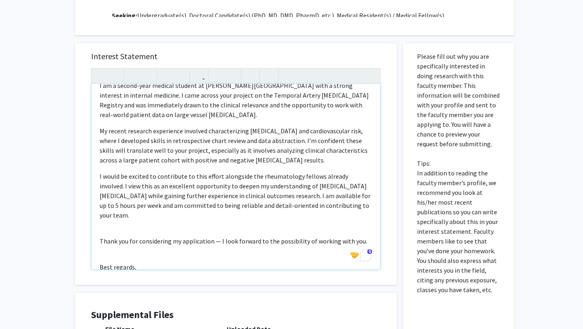
click at [113, 207] on p "I would be excited to contribute to this effort alongside the rheumatology fell…" at bounding box center [236, 195] width 272 height 49
click at [110, 215] on div "I am a second-year medical student at Sidney Kimmel Medical College with a stro…" at bounding box center [235, 176] width 288 height 185
type textarea "<p>I am a second-year medical student at Sidney Kimmel Medical College with a s…"
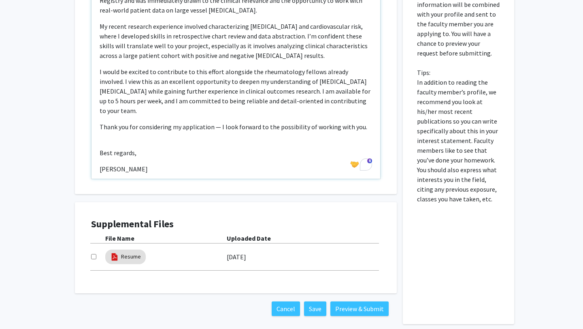
scroll to position [355, 0]
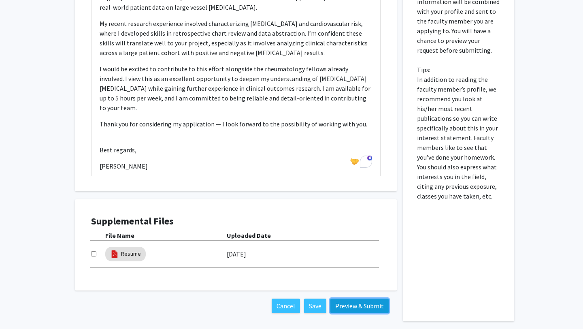
click at [356, 303] on button "Preview & Submit" at bounding box center [359, 305] width 58 height 15
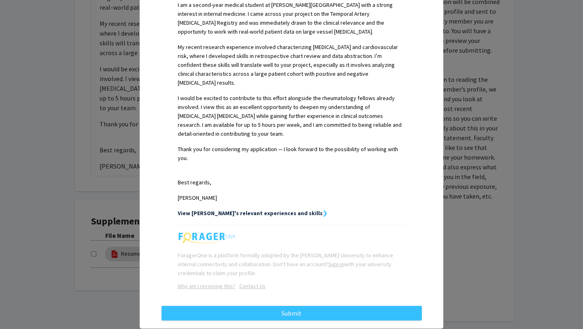
scroll to position [225, 0]
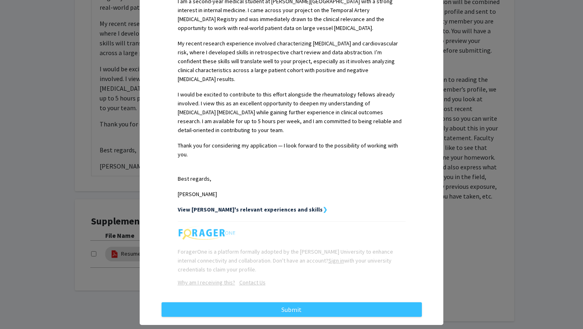
click at [302, 206] on strong "View [PERSON_NAME]'s relevant experiences and skills" at bounding box center [250, 209] width 145 height 7
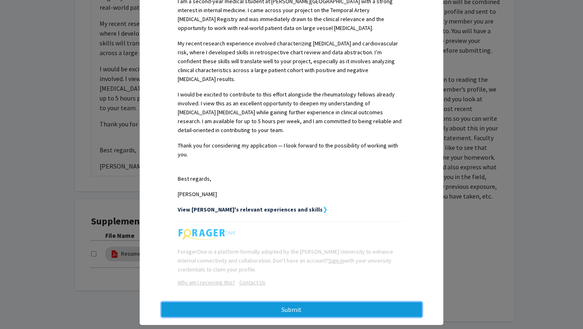
click at [306, 302] on button "Submit" at bounding box center [291, 309] width 260 height 15
